Goal: Answer question/provide support

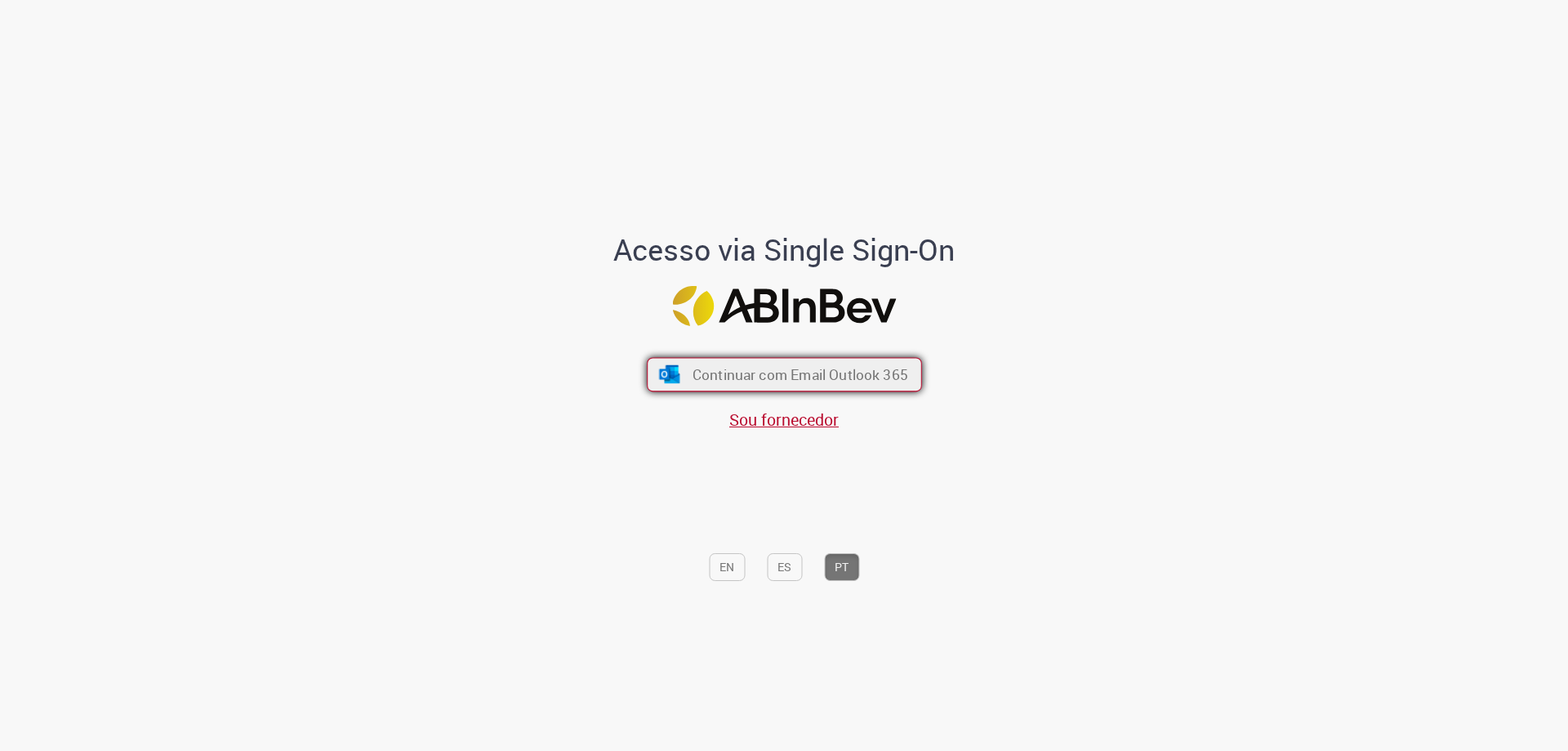
click at [713, 379] on span "Continuar com Email Outlook 365" at bounding box center [800, 374] width 215 height 19
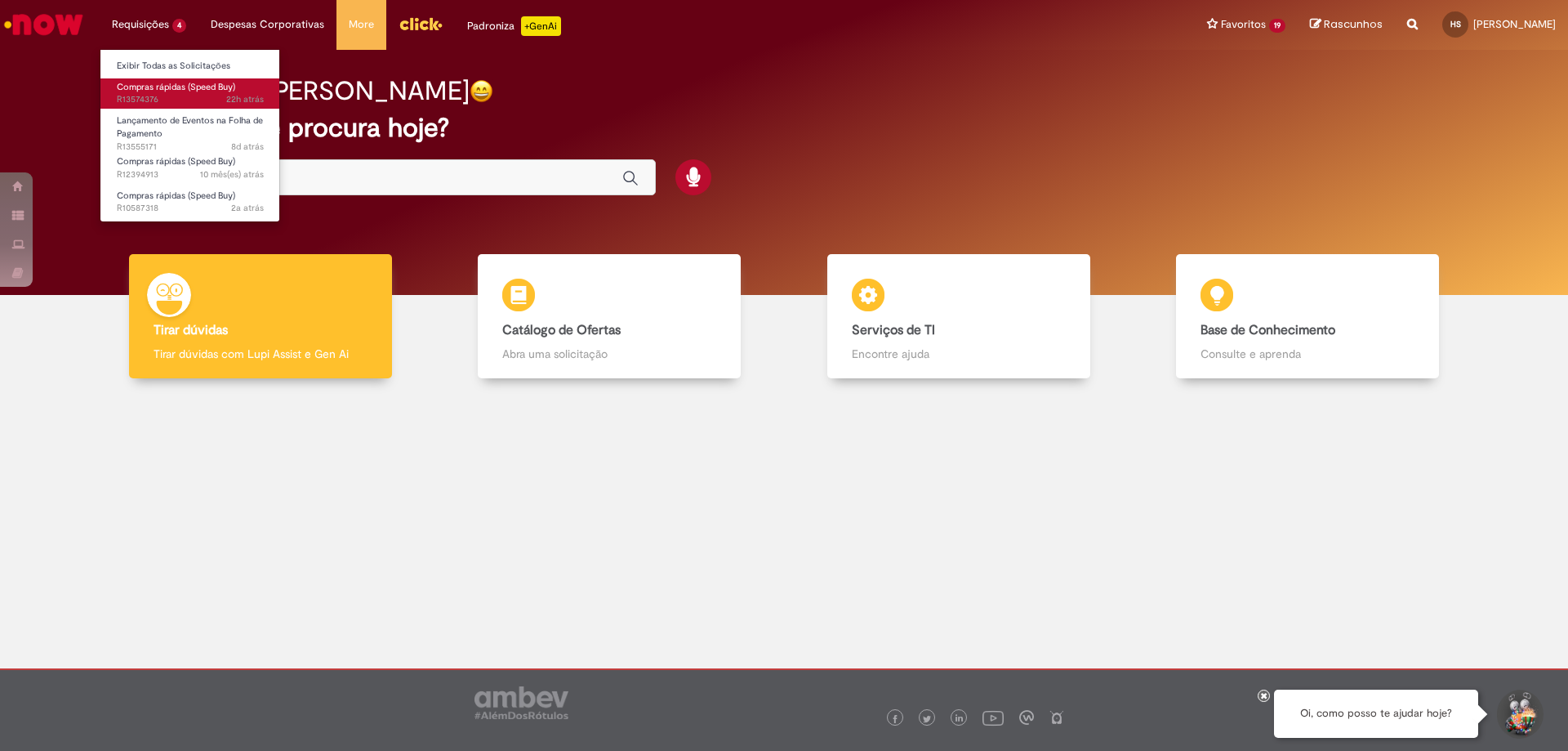
click at [166, 86] on span "Compras rápidas (Speed Buy)" at bounding box center [176, 87] width 119 height 12
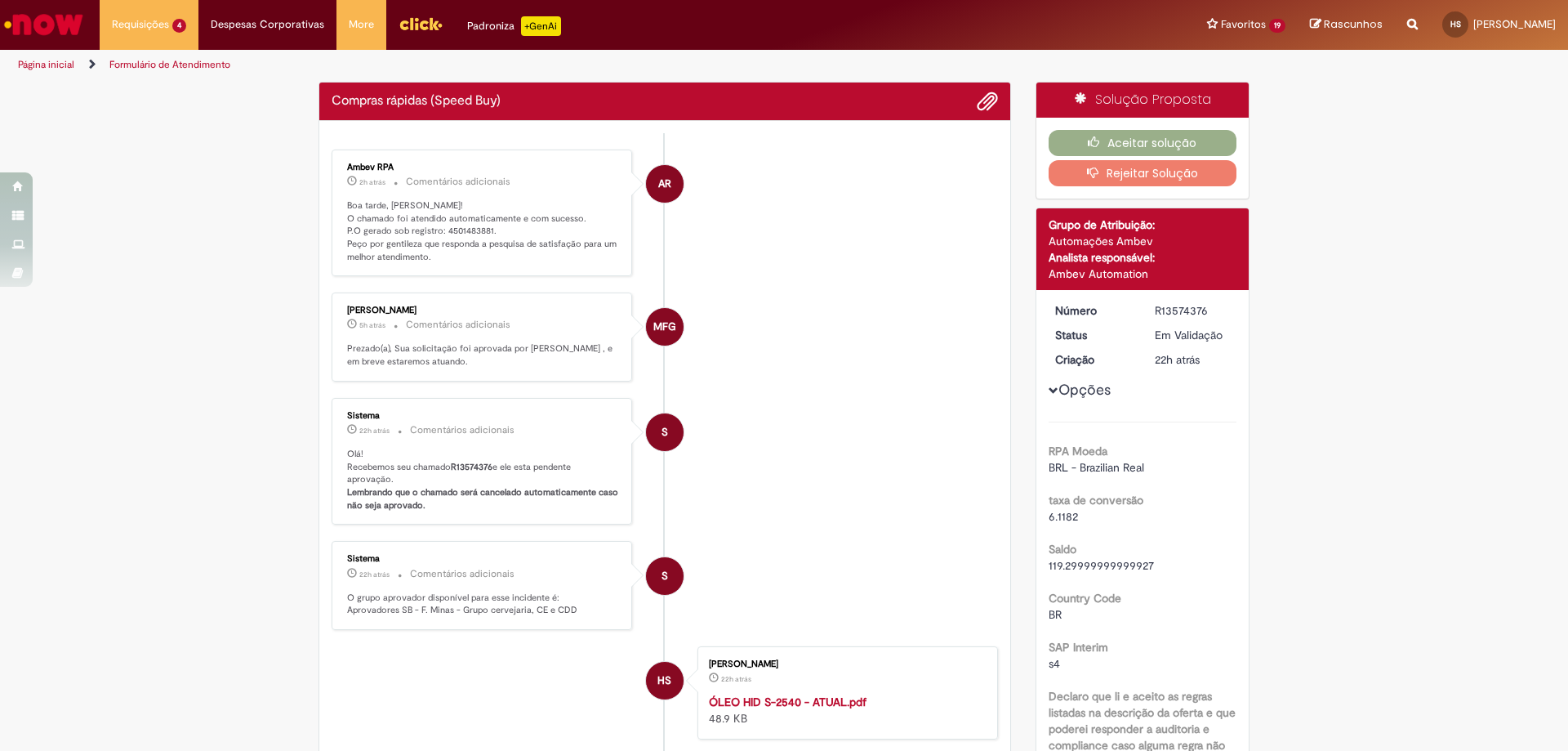
click at [457, 231] on p "Boa tarde, [PERSON_NAME]! O chamado foi atendido automaticamente e com sucesso.…" at bounding box center [483, 231] width 272 height 65
click at [457, 231] on ul "AR Ambev RPA 2h atrás 2 horas atrás Comentários adicionais Boa tarde, [PERSON_N…" at bounding box center [665, 516] width 667 height 766
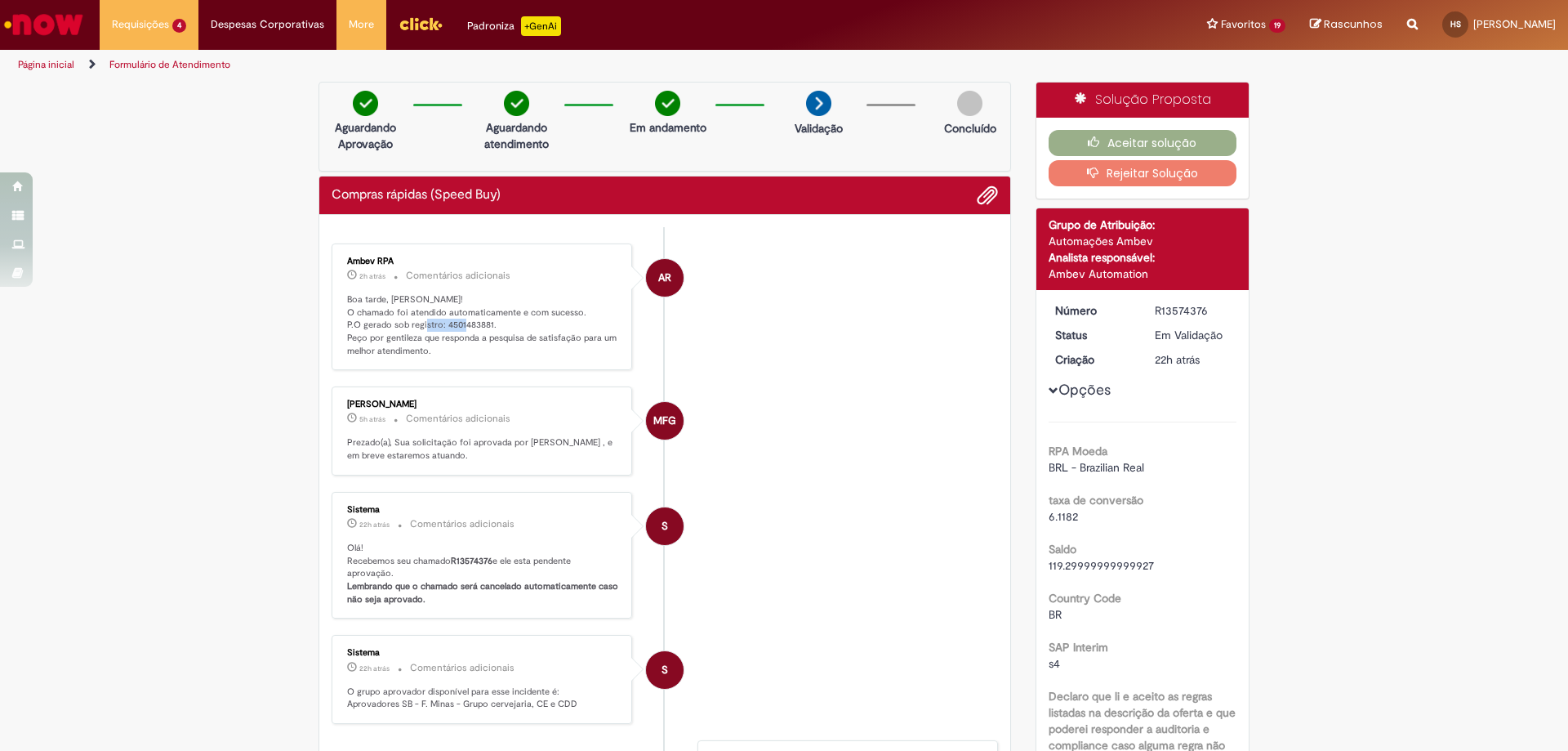
copy p "4501483881"
click at [1135, 144] on button "Aceitar solução" at bounding box center [1143, 143] width 189 height 26
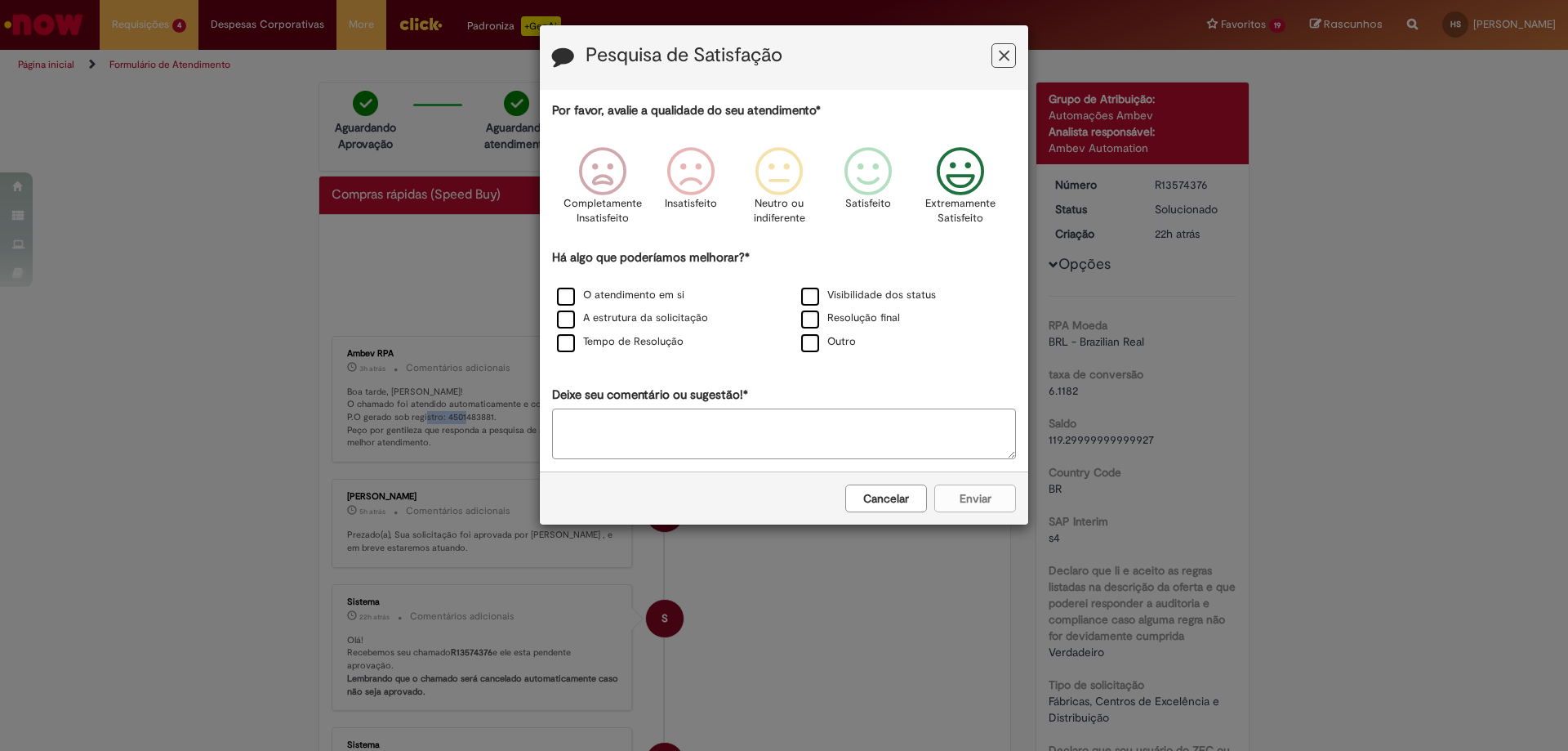
click at [956, 180] on icon "Feedback" at bounding box center [961, 171] width 61 height 49
click at [869, 290] on label "Visibilidade dos status" at bounding box center [869, 295] width 135 height 16
click at [984, 512] on button "Enviar" at bounding box center [975, 497] width 82 height 27
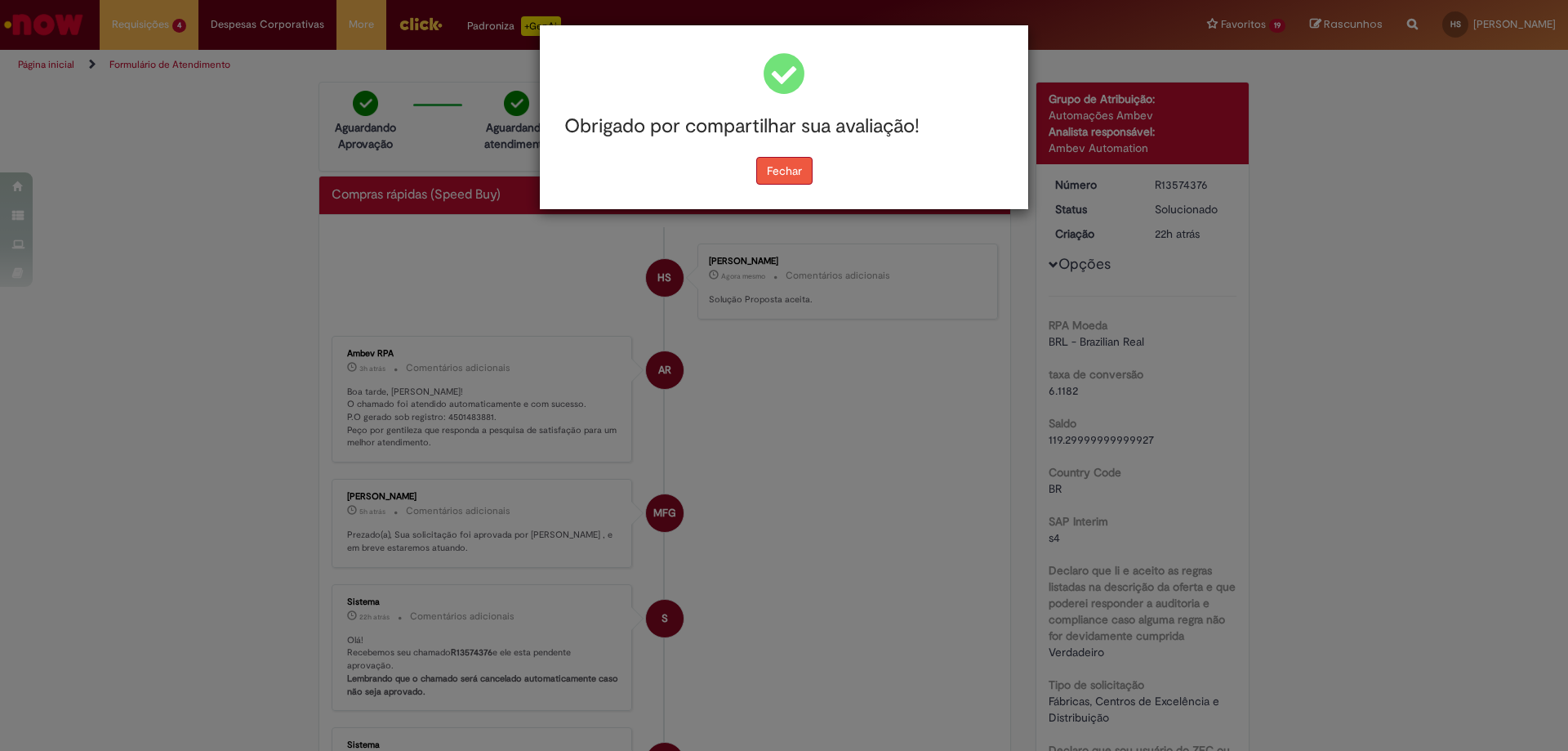
click at [795, 172] on button "Fechar" at bounding box center [784, 170] width 57 height 27
